Goal: Task Accomplishment & Management: Manage account settings

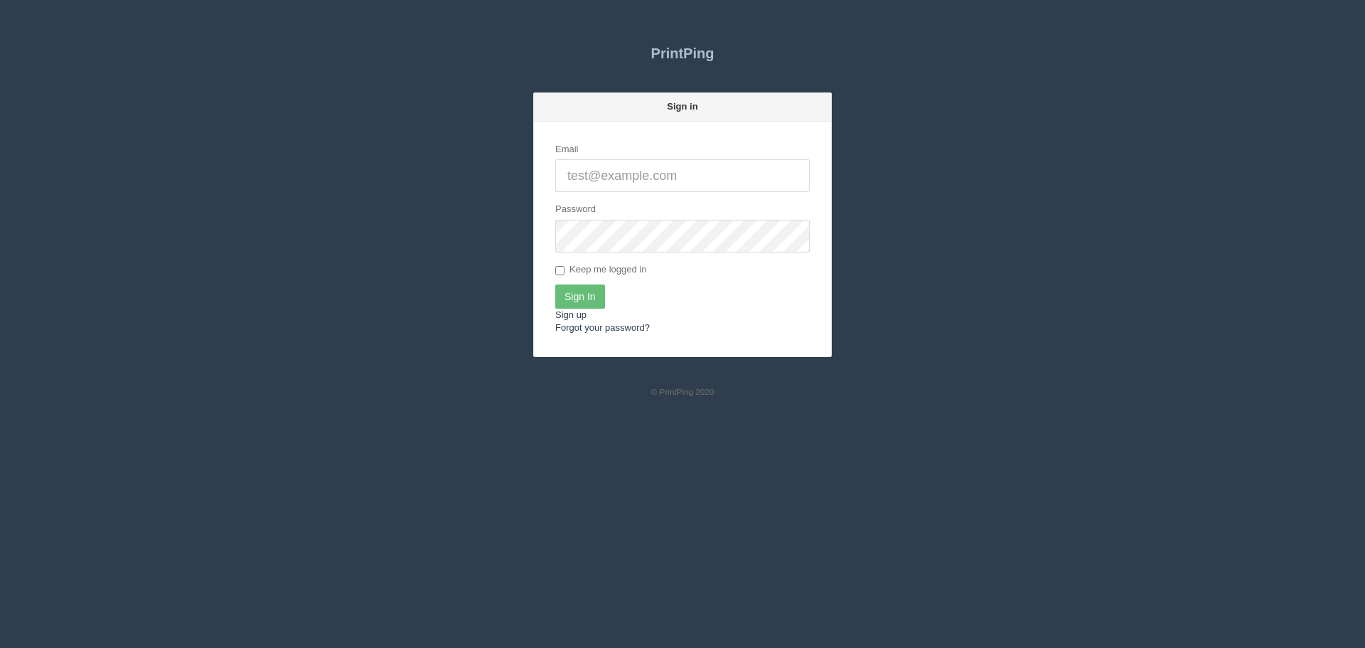
type input "[PERSON_NAME][EMAIL_ADDRESS][DOMAIN_NAME]"
click at [702, 171] on input "[PERSON_NAME][EMAIL_ADDRESS][DOMAIN_NAME]" at bounding box center [682, 175] width 255 height 33
click at [702, 173] on input "[PERSON_NAME][EMAIL_ADDRESS][DOMAIN_NAME]" at bounding box center [682, 175] width 255 height 33
click at [573, 291] on input "Sign In" at bounding box center [580, 296] width 50 height 24
